Goal: Task Accomplishment & Management: Manage account settings

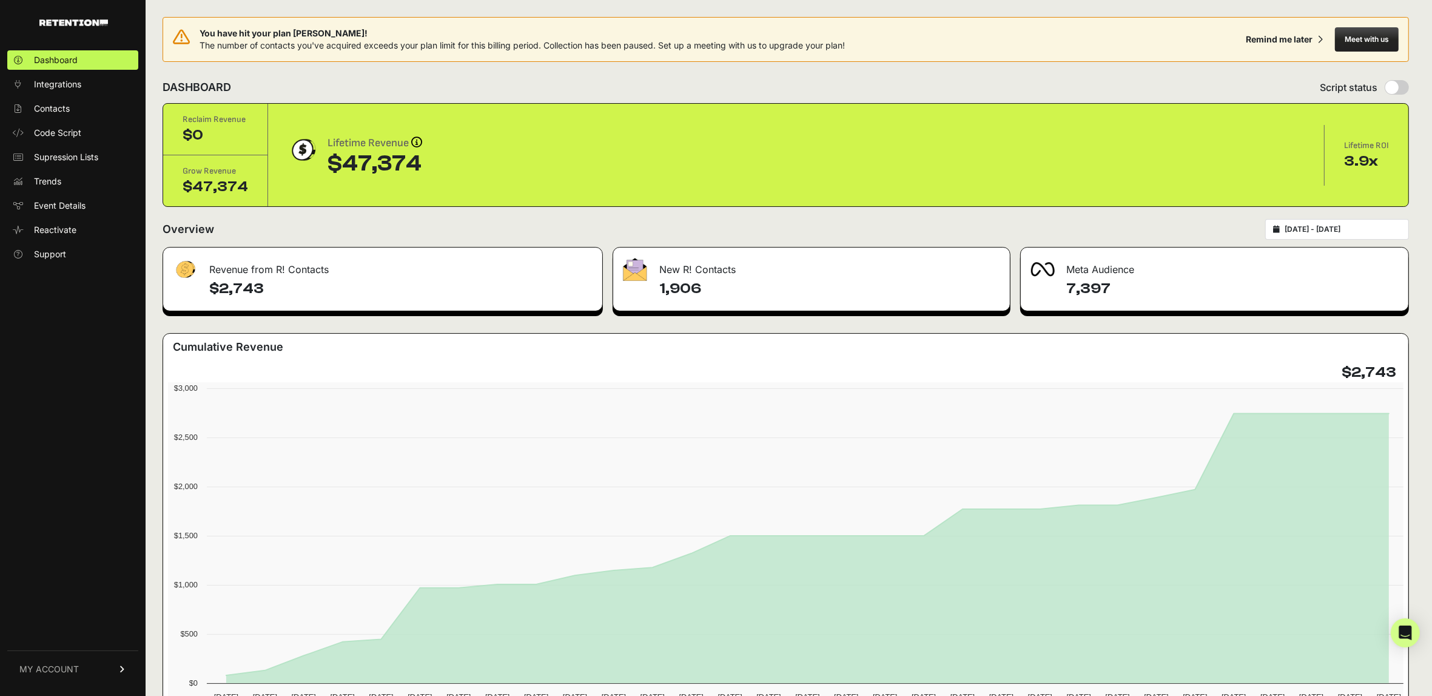
click at [105, 665] on link "MY ACCOUNT" at bounding box center [72, 668] width 131 height 37
click at [82, 557] on span "Account Details" at bounding box center [65, 556] width 62 height 12
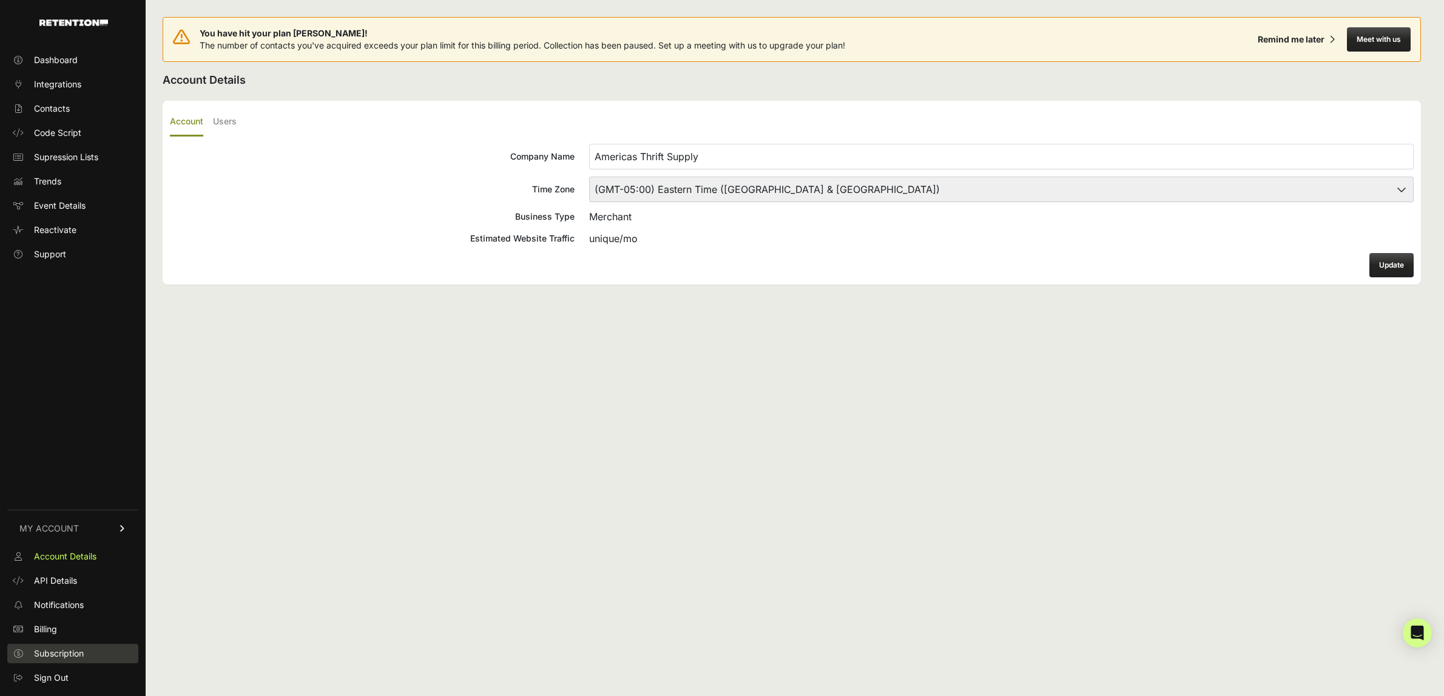
click at [74, 645] on link "Subscription" at bounding box center [72, 653] width 131 height 19
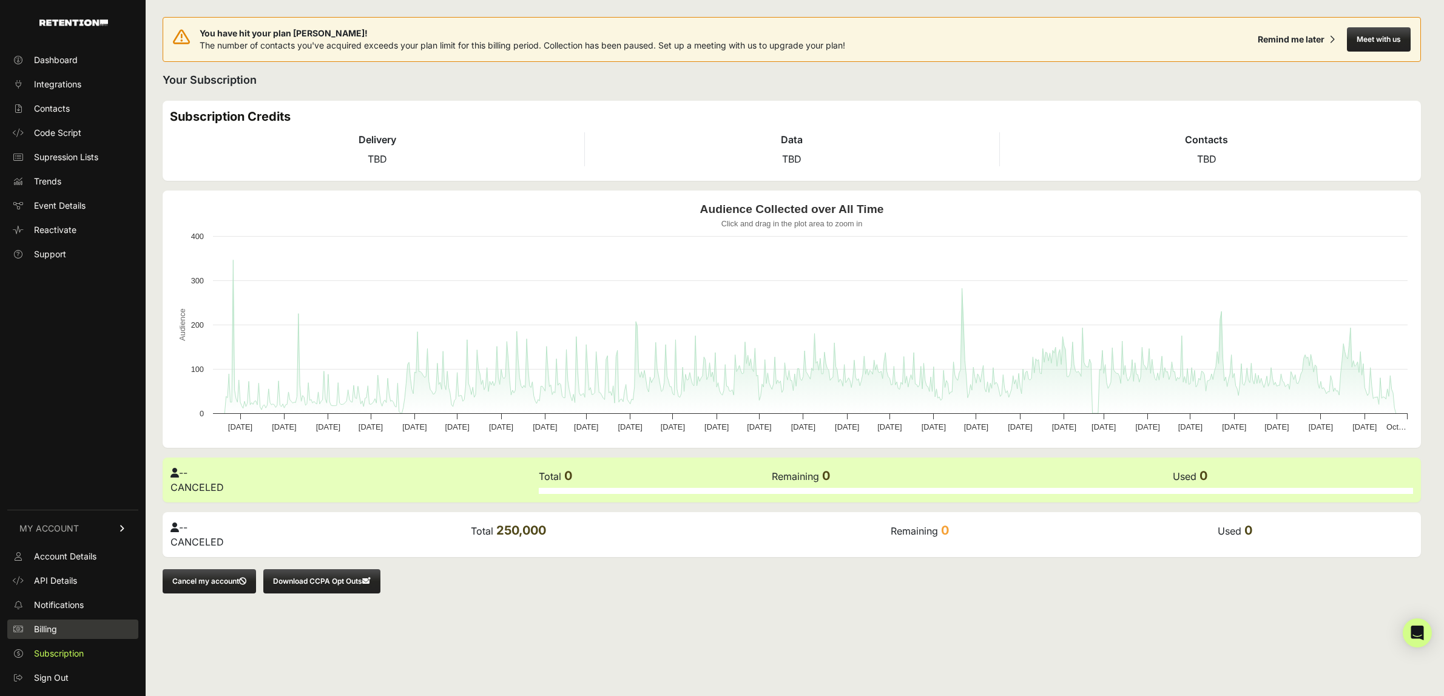
click at [64, 626] on link "Billing" at bounding box center [72, 628] width 131 height 19
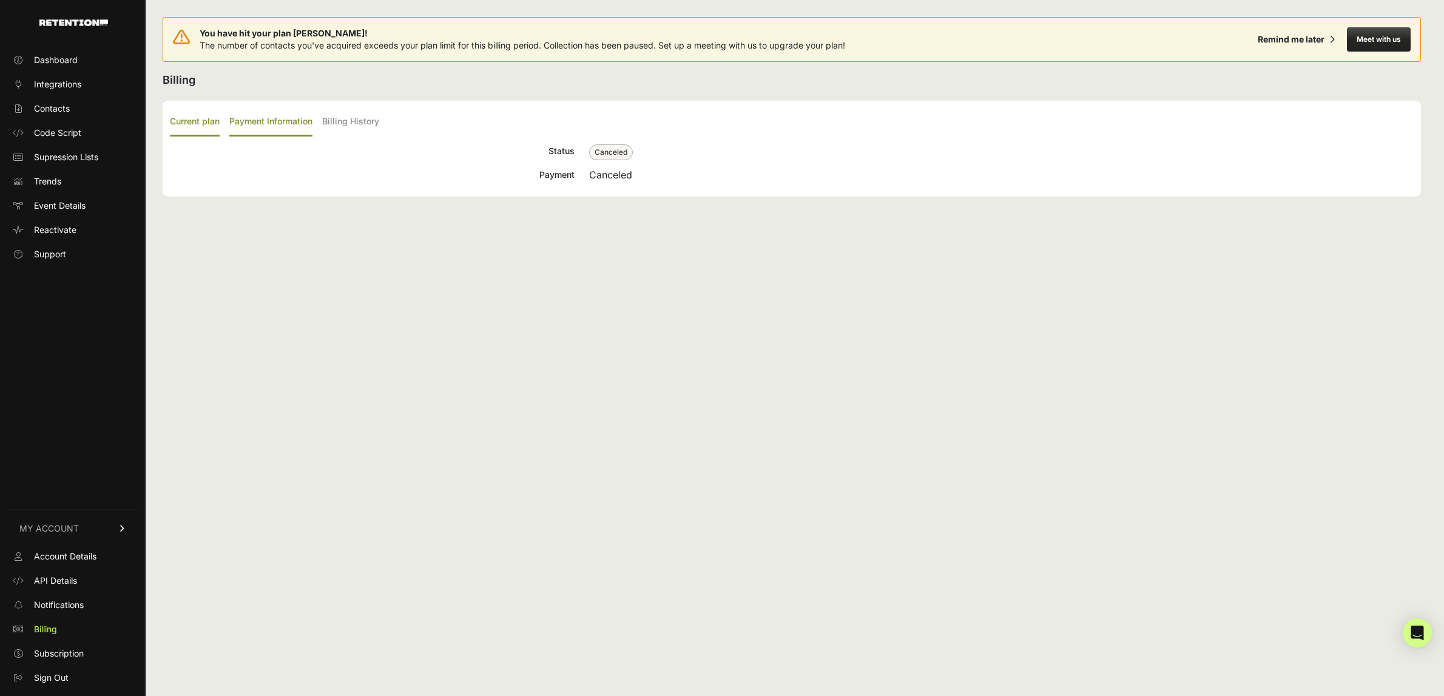
click at [252, 123] on label "Payment Information" at bounding box center [270, 122] width 83 height 29
click at [0, 0] on input "Payment Information" at bounding box center [0, 0] width 0 height 0
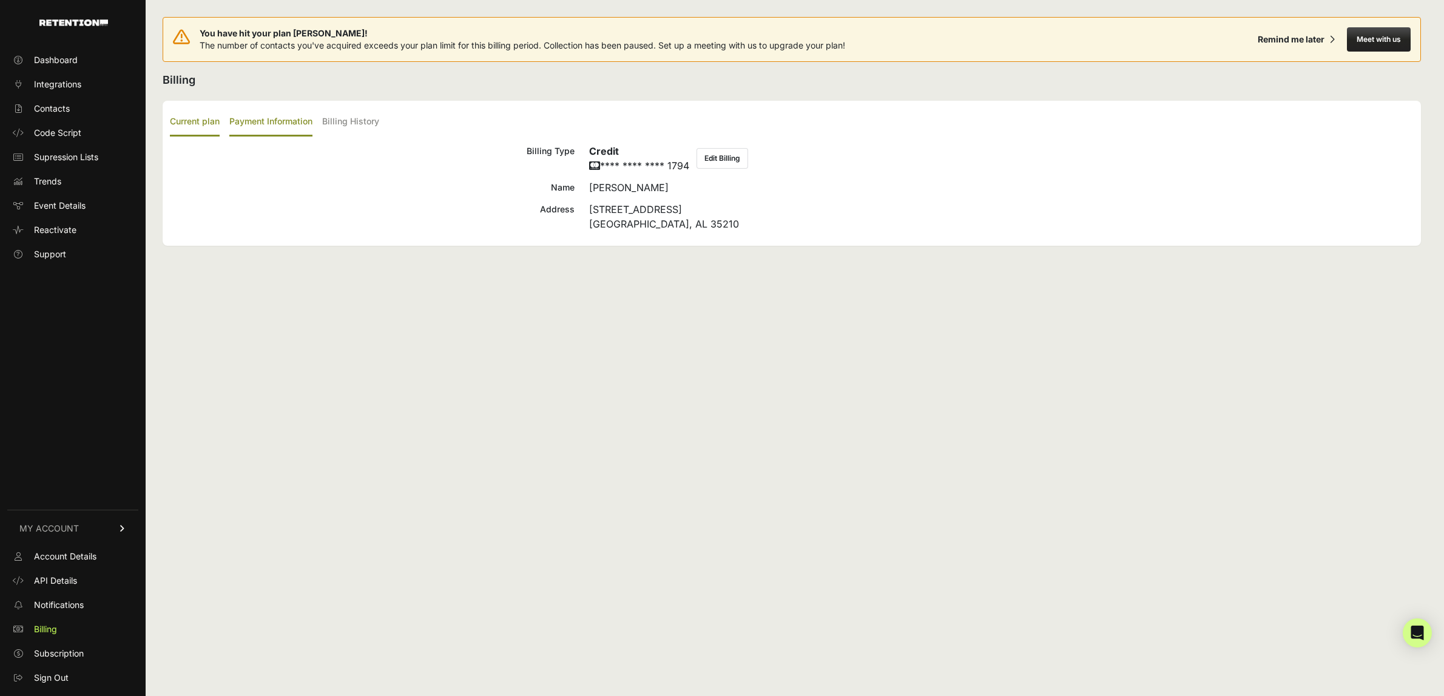
click at [191, 118] on label "Current plan" at bounding box center [195, 122] width 50 height 29
click at [0, 0] on input "Current plan" at bounding box center [0, 0] width 0 height 0
